Goal: Task Accomplishment & Management: Complete application form

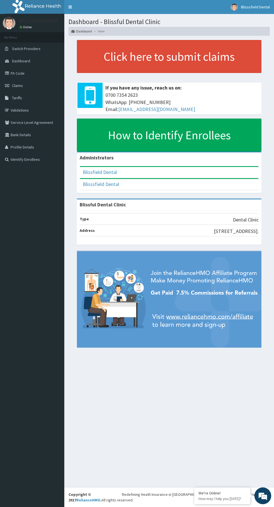
click at [41, 79] on link "Claims" at bounding box center [32, 85] width 64 height 12
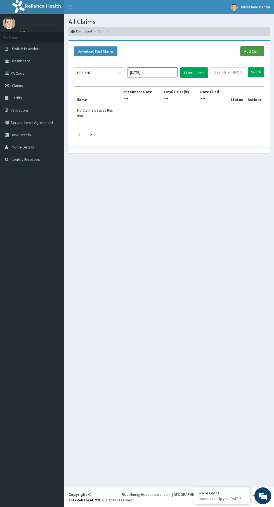
click at [244, 53] on link "Add Claim" at bounding box center [253, 51] width 24 height 10
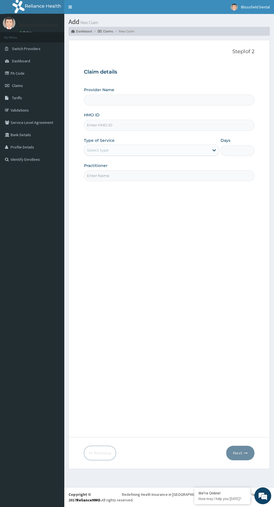
type input "Blissful Dental Clinic"
click at [139, 125] on input "HMO ID" at bounding box center [169, 125] width 171 height 11
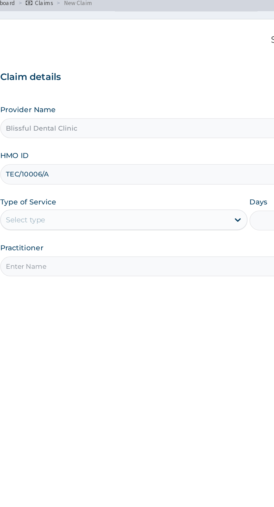
type input "TEC/10006/A"
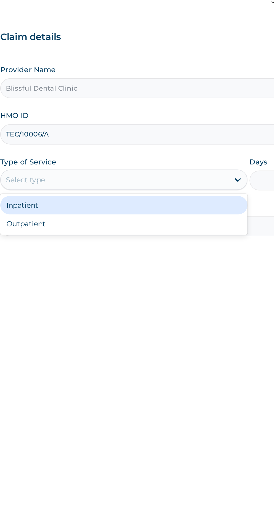
click at [178, 175] on div "Outpatient" at bounding box center [152, 174] width 136 height 10
type input "1"
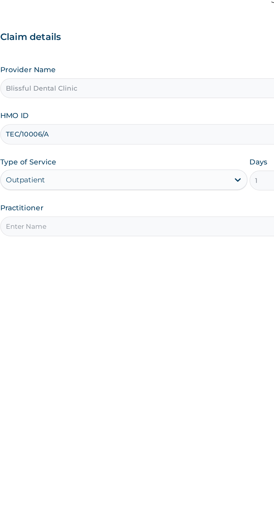
click at [190, 175] on input "Practitioner" at bounding box center [169, 175] width 171 height 11
type input "Dr Sodimu"
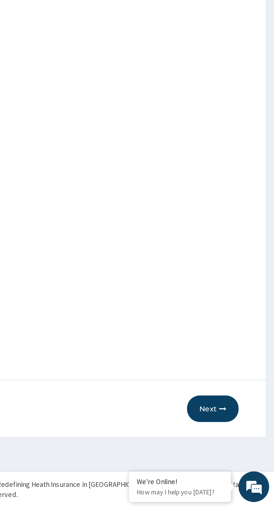
click at [241, 455] on button "Next" at bounding box center [240, 453] width 28 height 15
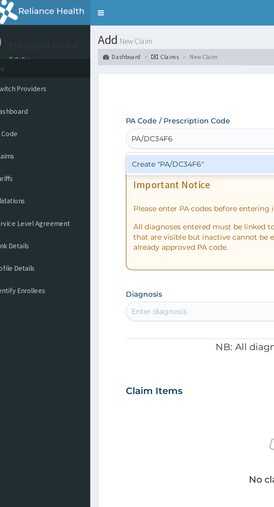
click at [131, 92] on div "Create "PA/DC34F6"" at bounding box center [140, 90] width 113 height 10
type input "PA/DC34F6"
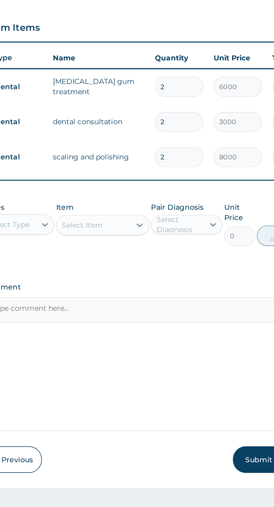
click at [200, 248] on input "2" at bounding box center [191, 248] width 27 height 11
type input "0.00"
type input "1"
type input "6000.00"
type input "1"
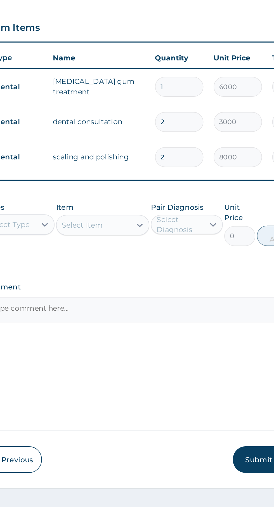
click at [193, 270] on input "2" at bounding box center [191, 267] width 27 height 11
type input "0.00"
type input "1"
type input "3000.00"
type input "1"
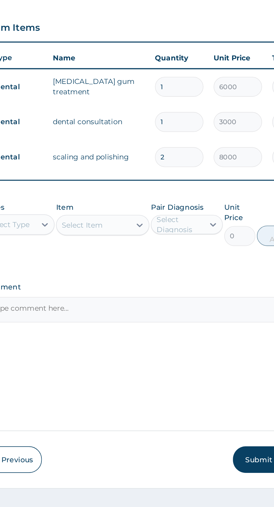
click at [198, 289] on input "2" at bounding box center [191, 287] width 27 height 11
type input "0.00"
type input "1"
type input "8000.00"
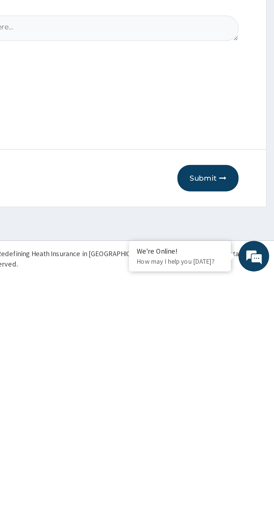
click at [242, 454] on button "Submit" at bounding box center [238, 453] width 34 height 15
